Goal: Feedback & Contribution: Leave review/rating

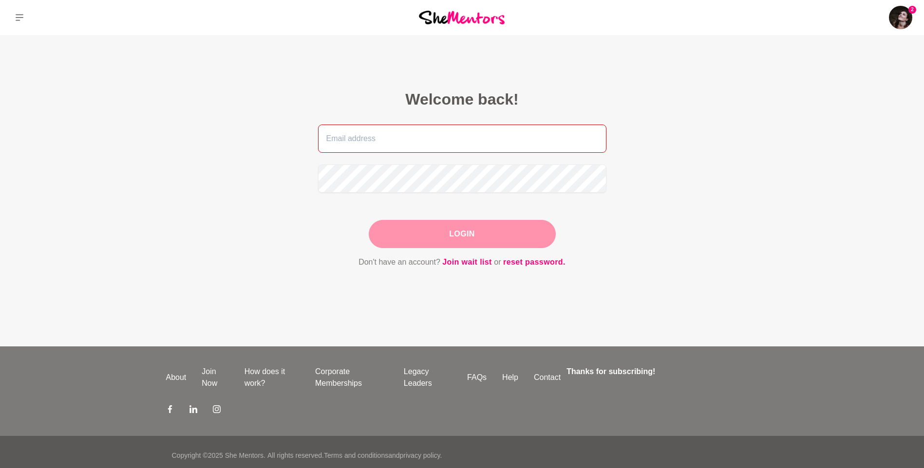
click at [387, 143] on input "email" at bounding box center [462, 139] width 288 height 28
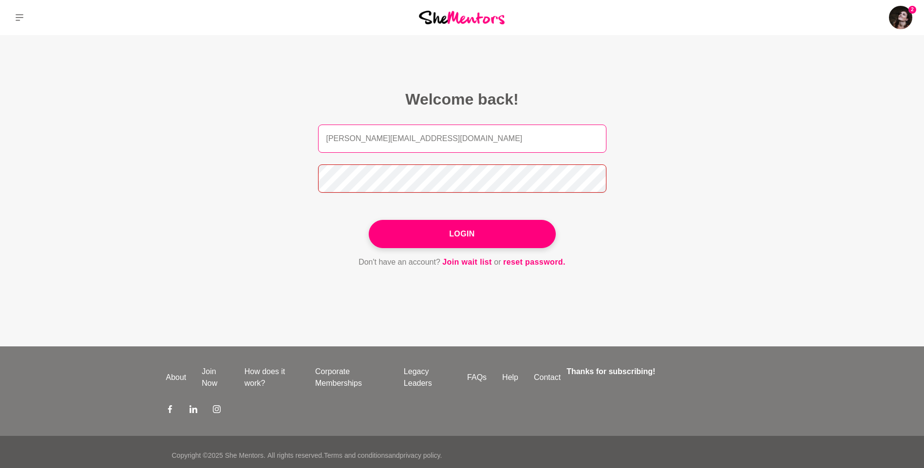
click at [369, 220] on button "Login" at bounding box center [462, 234] width 187 height 28
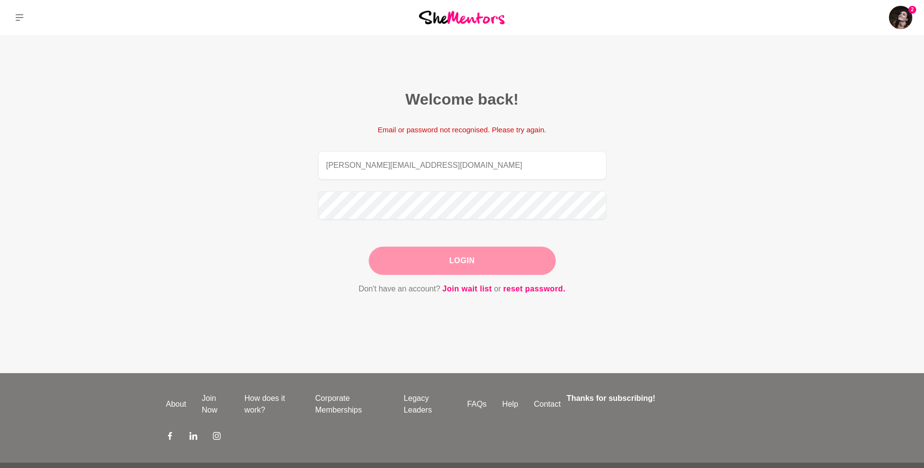
click at [480, 265] on button "Login" at bounding box center [462, 261] width 187 height 28
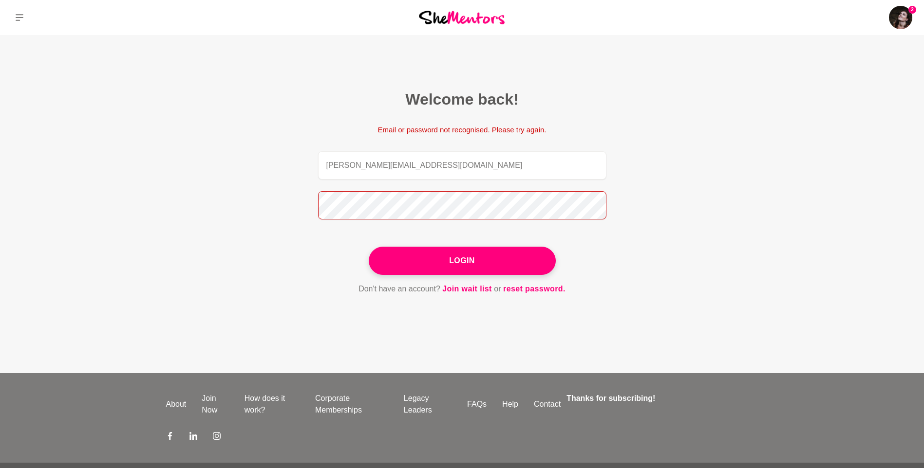
click at [284, 206] on section "Welcome back! Email or password not recognised. Please try again. casey@regulat…" at bounding box center [462, 192] width 374 height 315
click at [423, 175] on input "casey@regulateyourstate.com.au" at bounding box center [462, 165] width 288 height 28
click at [424, 175] on input "casey@regulateyourstate.com.au" at bounding box center [462, 165] width 288 height 28
type input "caseymayaubin@gmail.com"
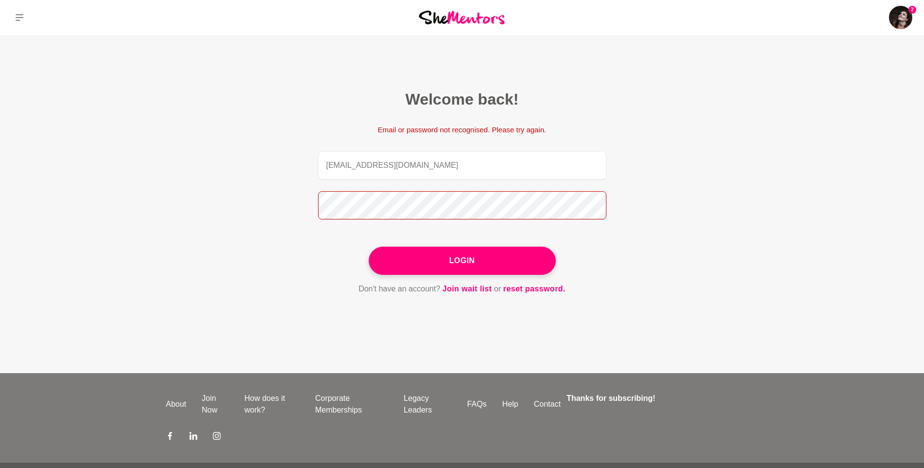
click at [288, 203] on section "Welcome back! Email or password not recognised. Please try again. caseymayaubin…" at bounding box center [462, 192] width 374 height 315
click at [369, 247] on button "Login" at bounding box center [462, 261] width 187 height 28
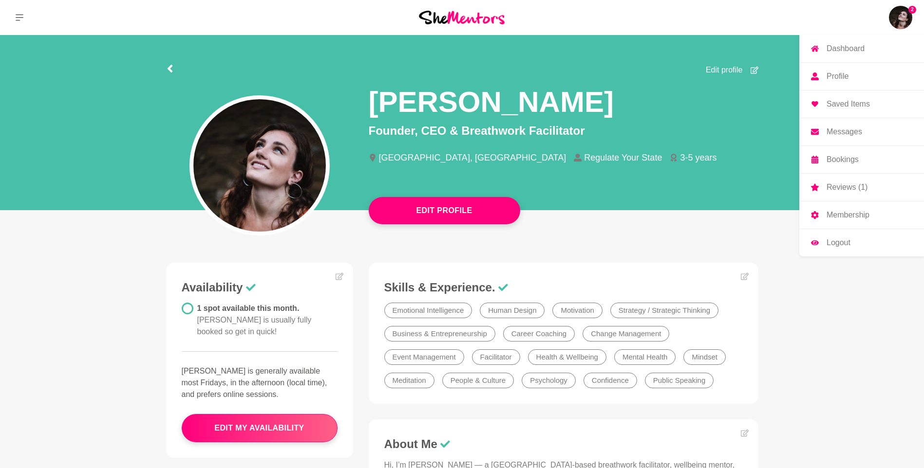
click at [851, 188] on p "Reviews (1)" at bounding box center [846, 188] width 41 height 8
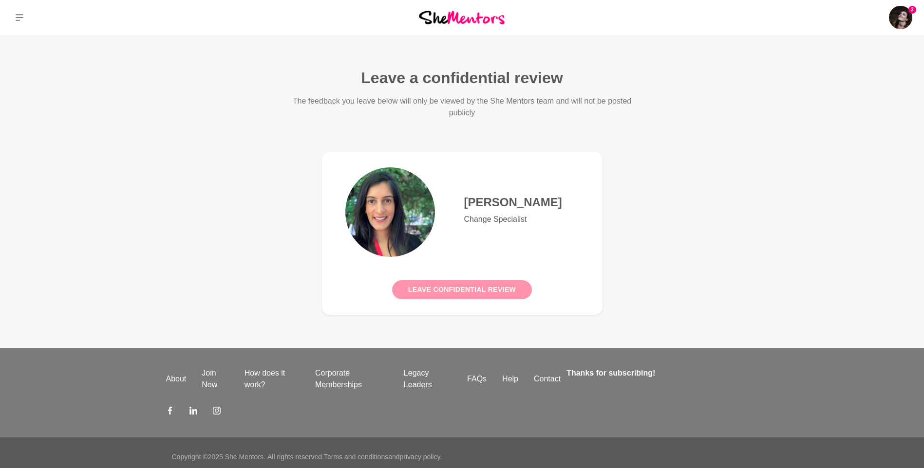
click at [425, 284] on button "Leave confidential review" at bounding box center [462, 289] width 140 height 19
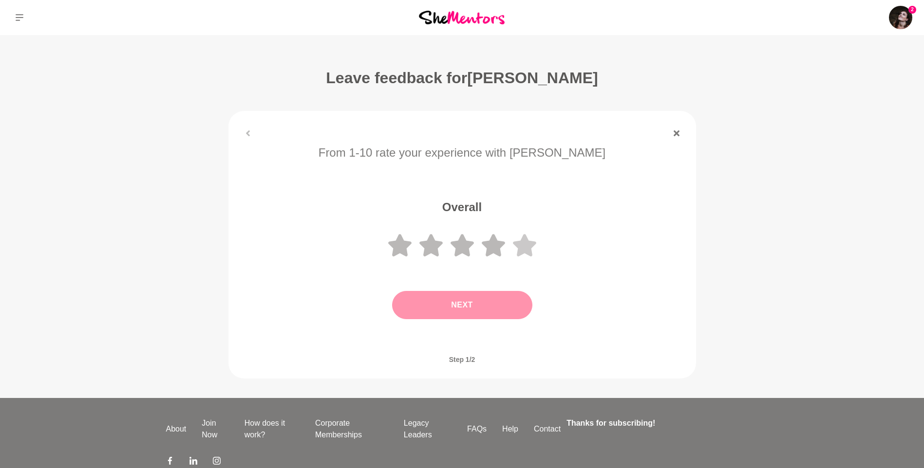
click at [528, 247] on icon at bounding box center [524, 245] width 23 height 22
click at [465, 308] on button "Next" at bounding box center [462, 305] width 140 height 28
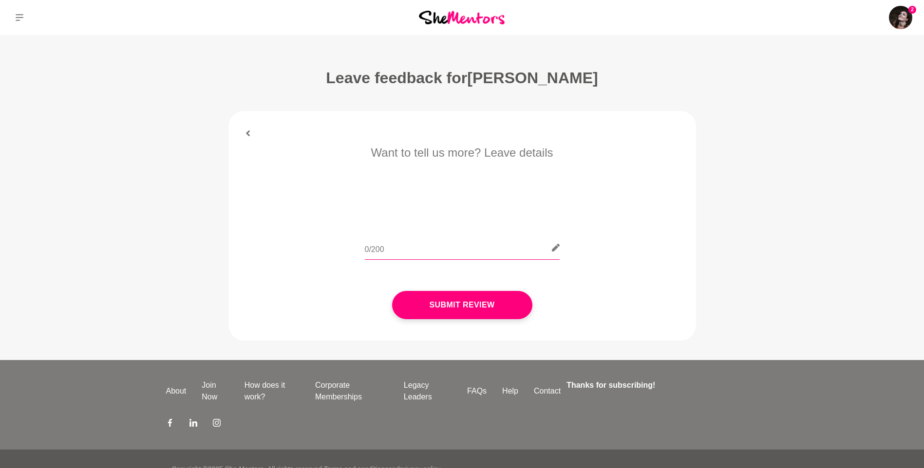
click at [448, 252] on input "text" at bounding box center [462, 248] width 195 height 24
type input "H"
click at [481, 302] on button "Submit Review" at bounding box center [462, 305] width 140 height 28
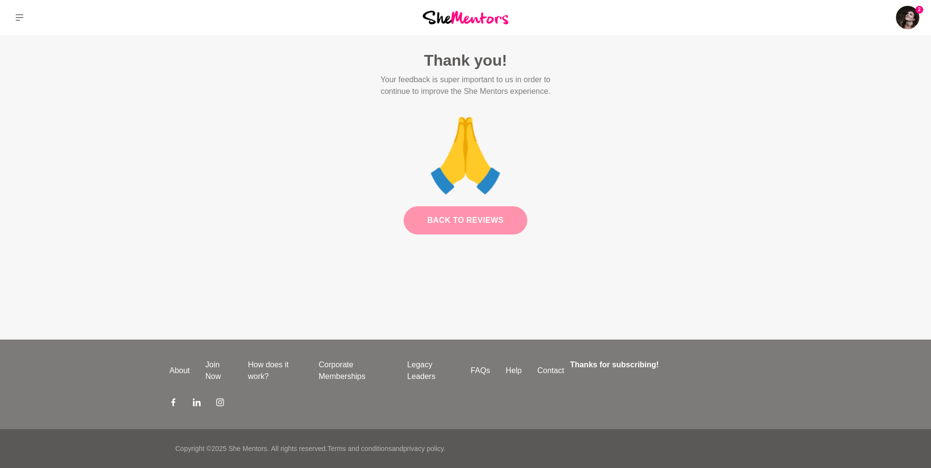
click at [470, 224] on link "Back to Reviews" at bounding box center [466, 220] width 124 height 28
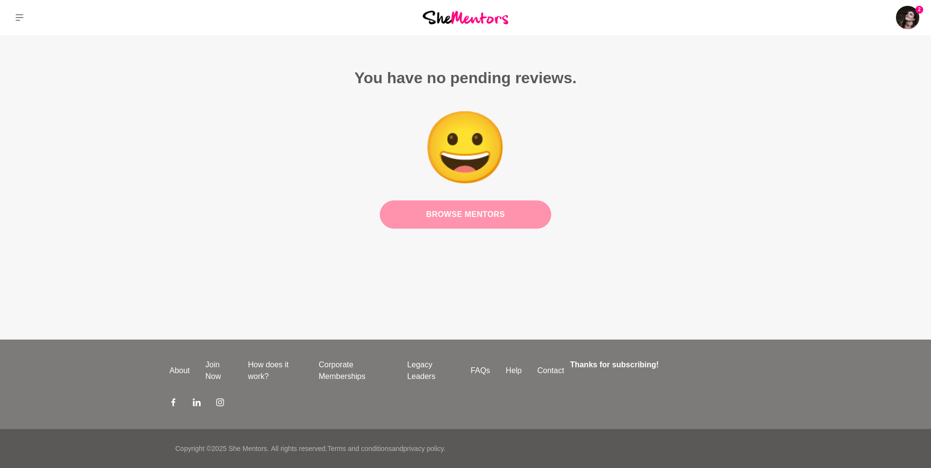
click at [467, 213] on link "Browse Mentors" at bounding box center [465, 215] width 171 height 28
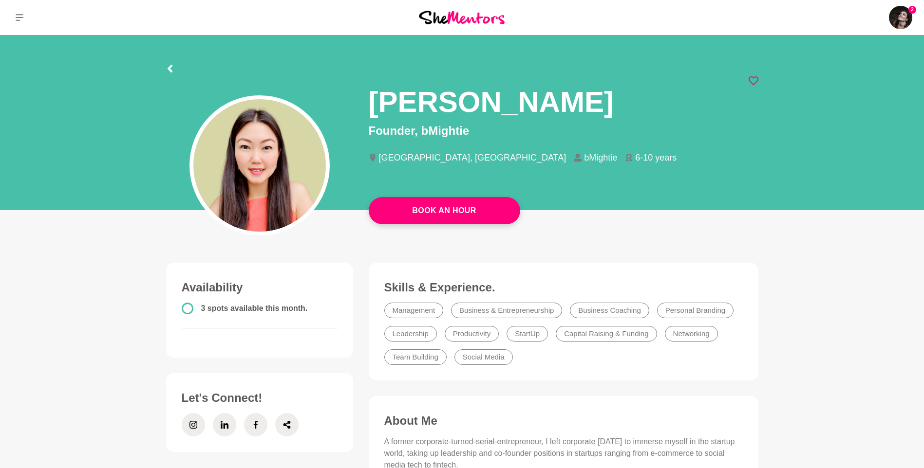
click at [752, 79] on icon at bounding box center [753, 81] width 10 height 10
click at [751, 79] on icon at bounding box center [753, 81] width 10 height 10
click at [756, 80] on icon at bounding box center [753, 81] width 10 height 10
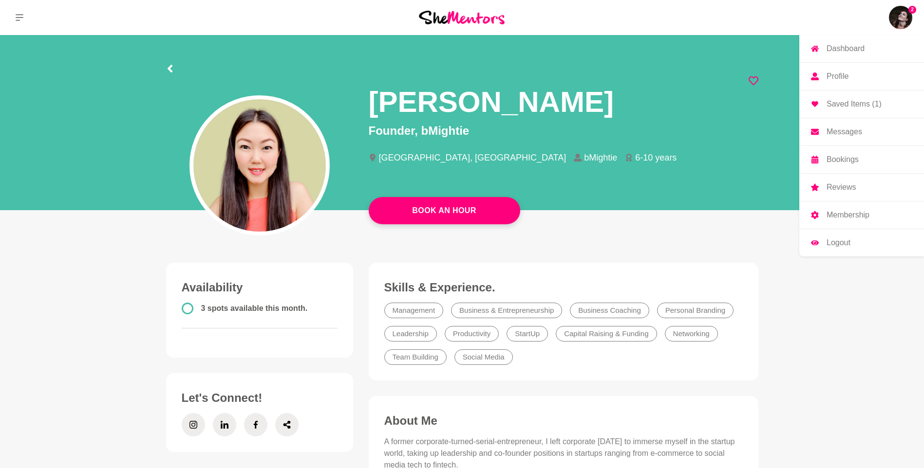
click at [898, 16] on img at bounding box center [900, 17] width 23 height 23
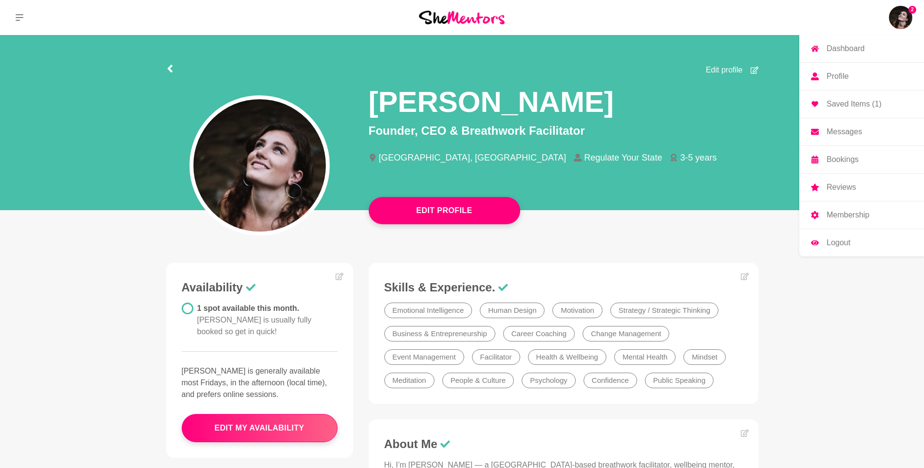
click at [857, 107] on p "Saved Items (1)" at bounding box center [853, 104] width 55 height 8
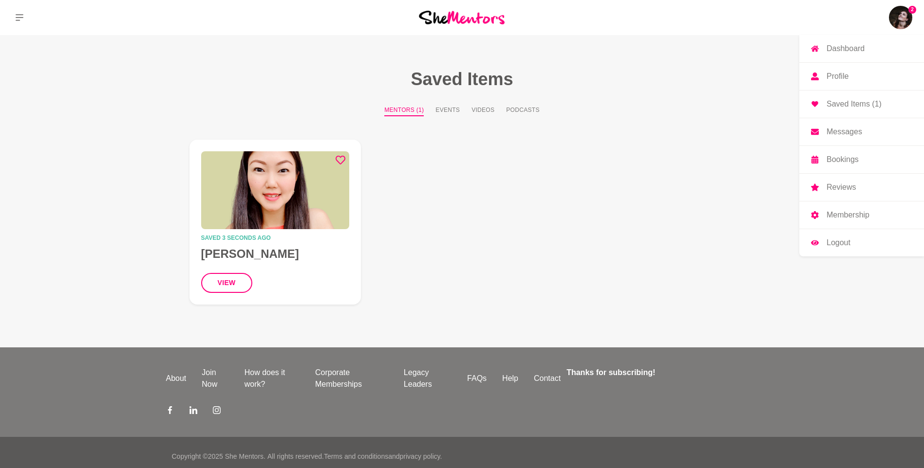
click at [838, 128] on p "Messages" at bounding box center [844, 132] width 36 height 8
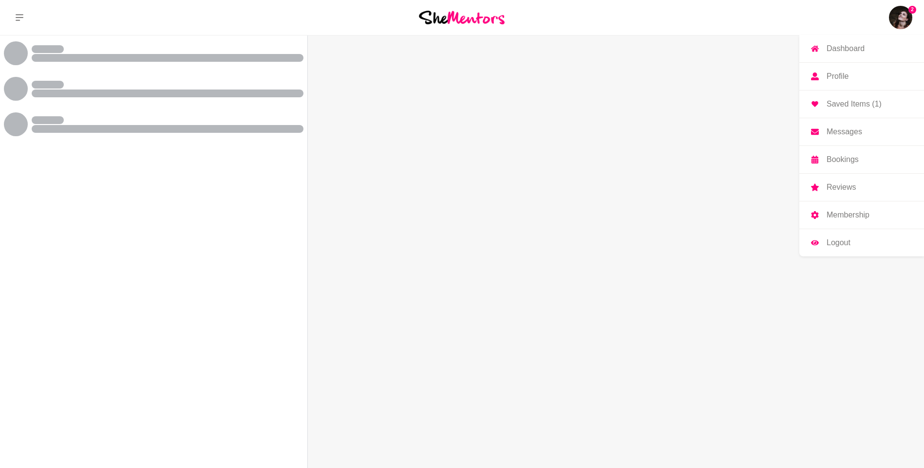
click at [835, 162] on p "Bookings" at bounding box center [842, 160] width 32 height 8
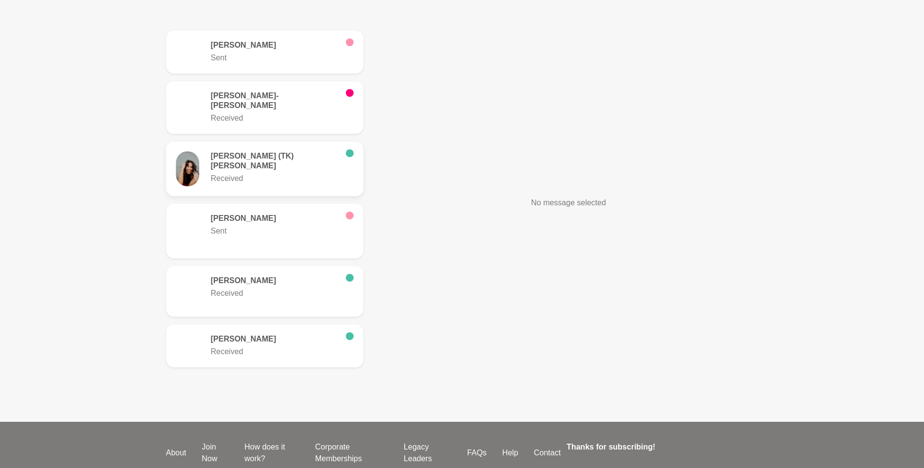
scroll to position [292, 0]
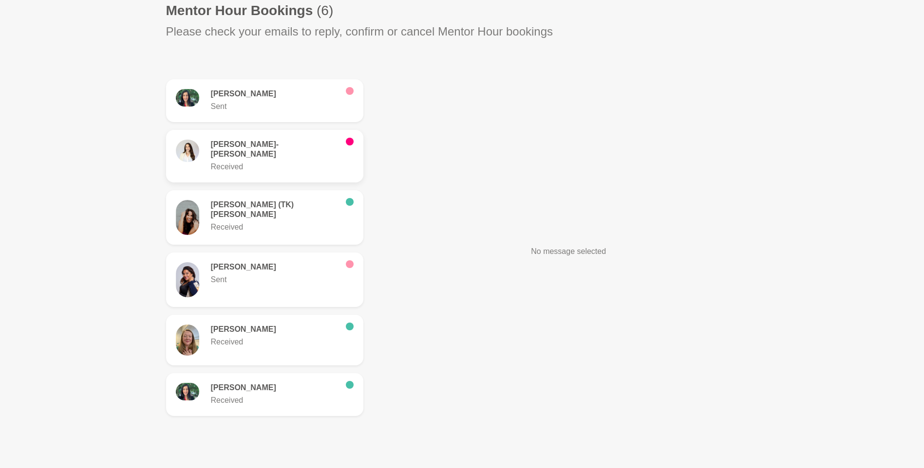
click at [253, 161] on p "Received" at bounding box center [274, 167] width 127 height 12
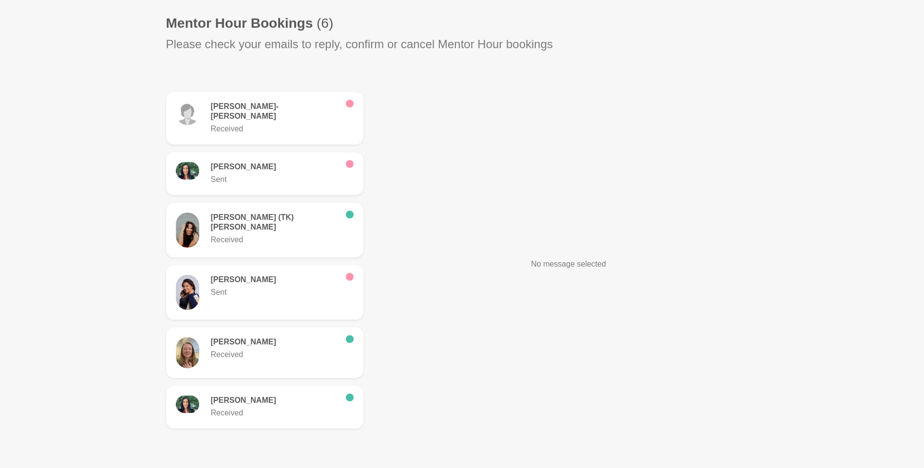
scroll to position [292, 0]
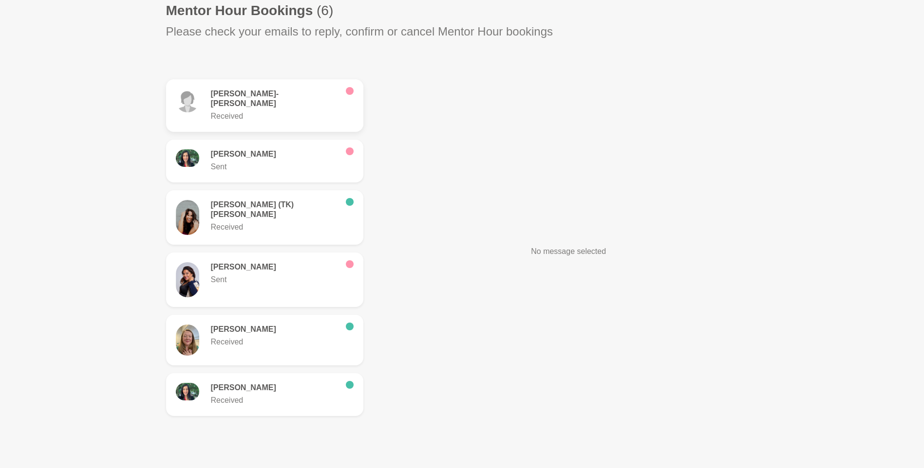
click at [249, 111] on p "Received" at bounding box center [274, 117] width 127 height 12
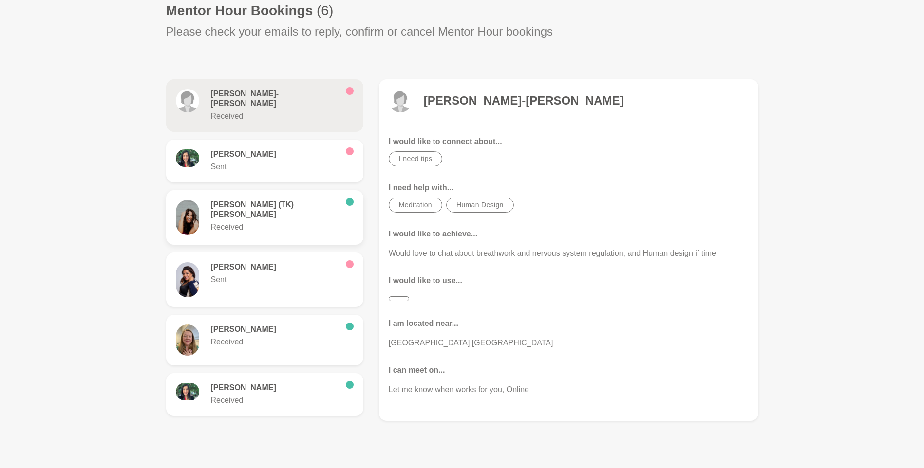
click at [264, 215] on div "[PERSON_NAME] (TK) [PERSON_NAME] Received" at bounding box center [265, 217] width 178 height 35
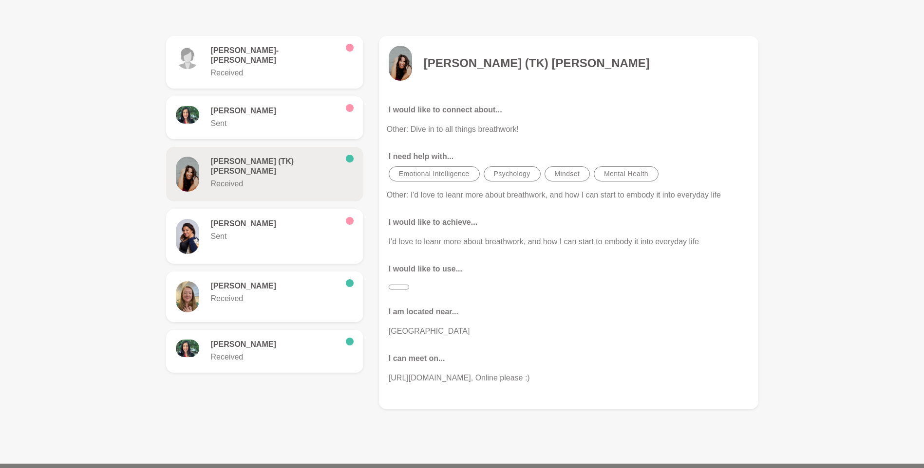
scroll to position [341, 0]
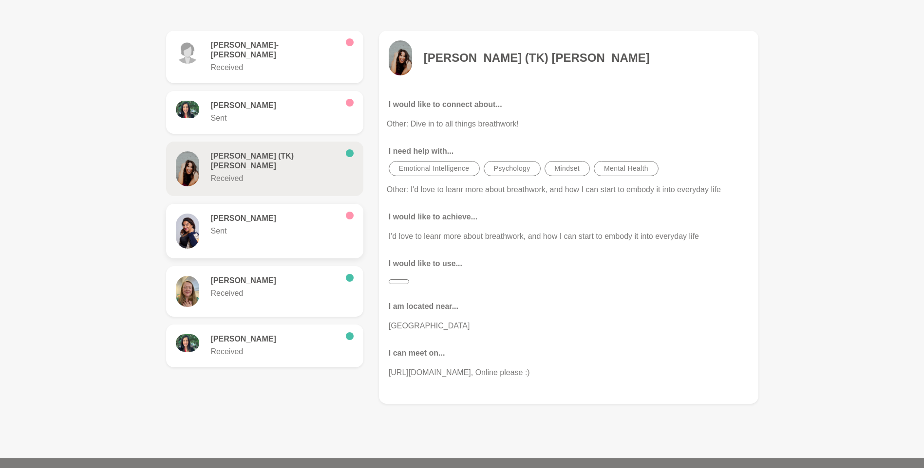
click at [269, 225] on p "Sent" at bounding box center [274, 231] width 127 height 12
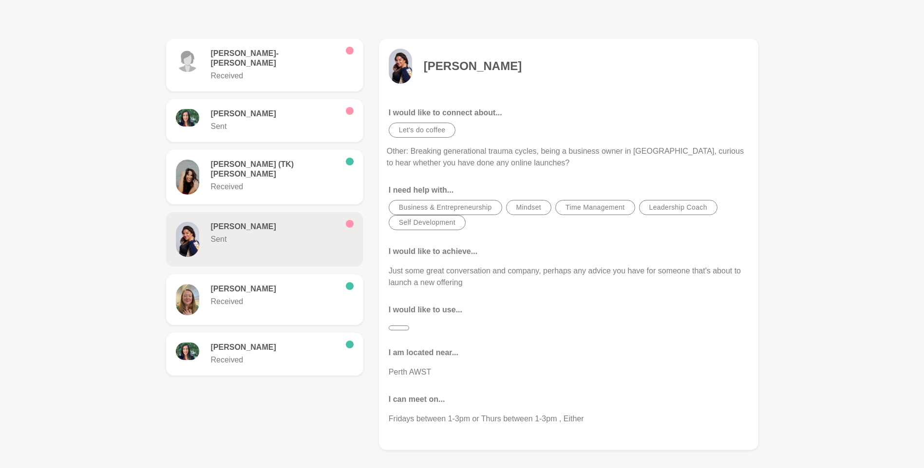
scroll to position [341, 0]
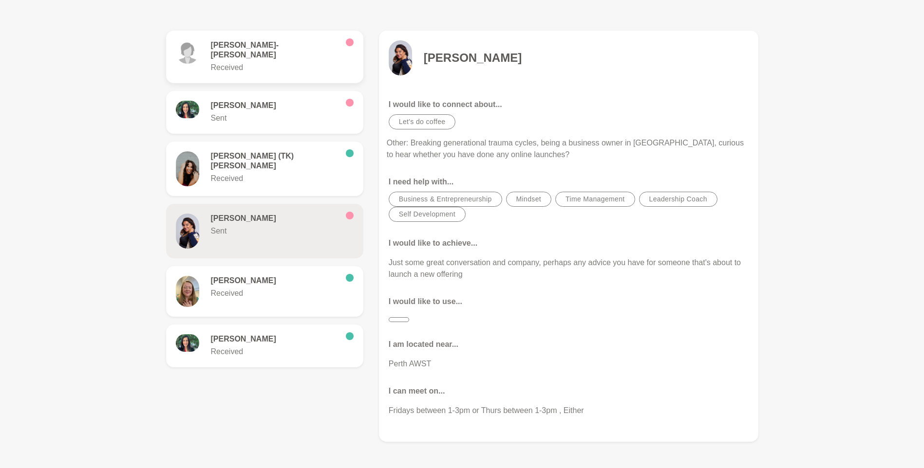
click at [281, 62] on p "Received" at bounding box center [274, 68] width 127 height 12
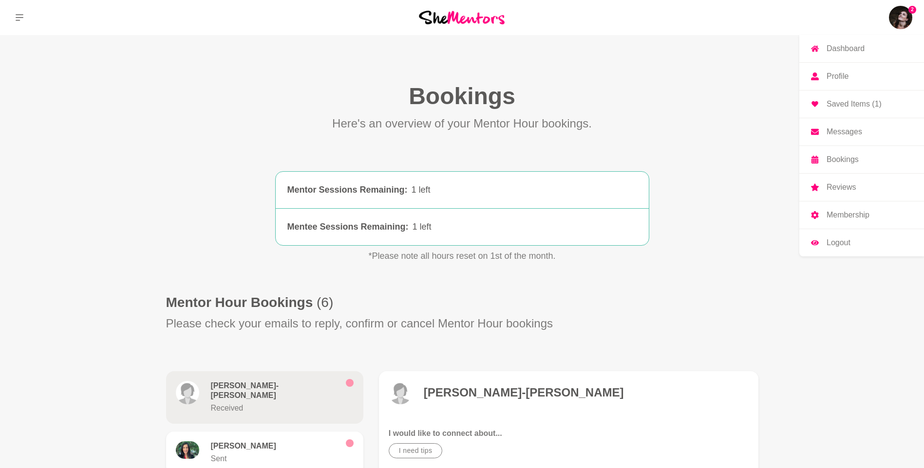
click at [840, 189] on p "Reviews" at bounding box center [840, 188] width 29 height 8
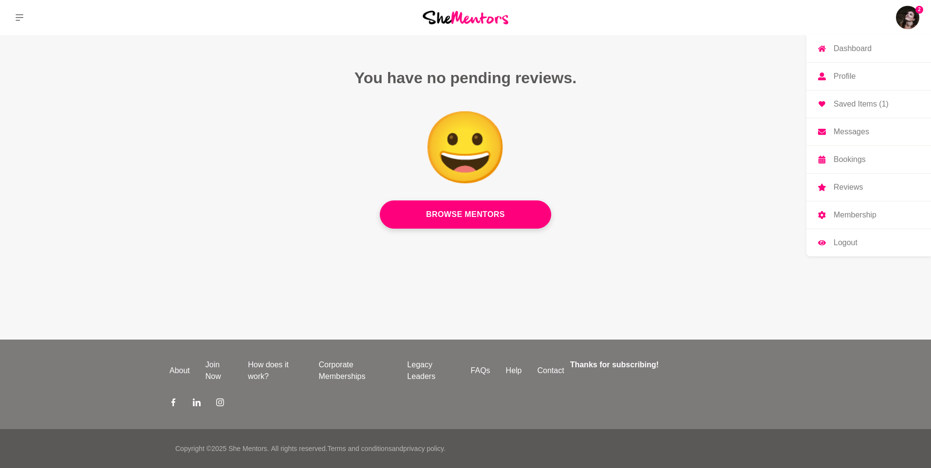
click at [841, 75] on p "Profile" at bounding box center [845, 77] width 22 height 8
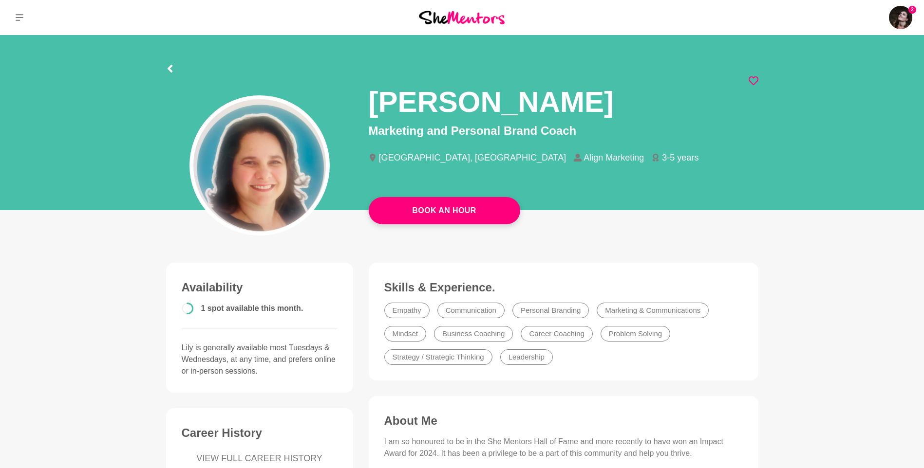
click at [751, 82] on icon at bounding box center [753, 81] width 10 height 10
